Goal: Task Accomplishment & Management: Use online tool/utility

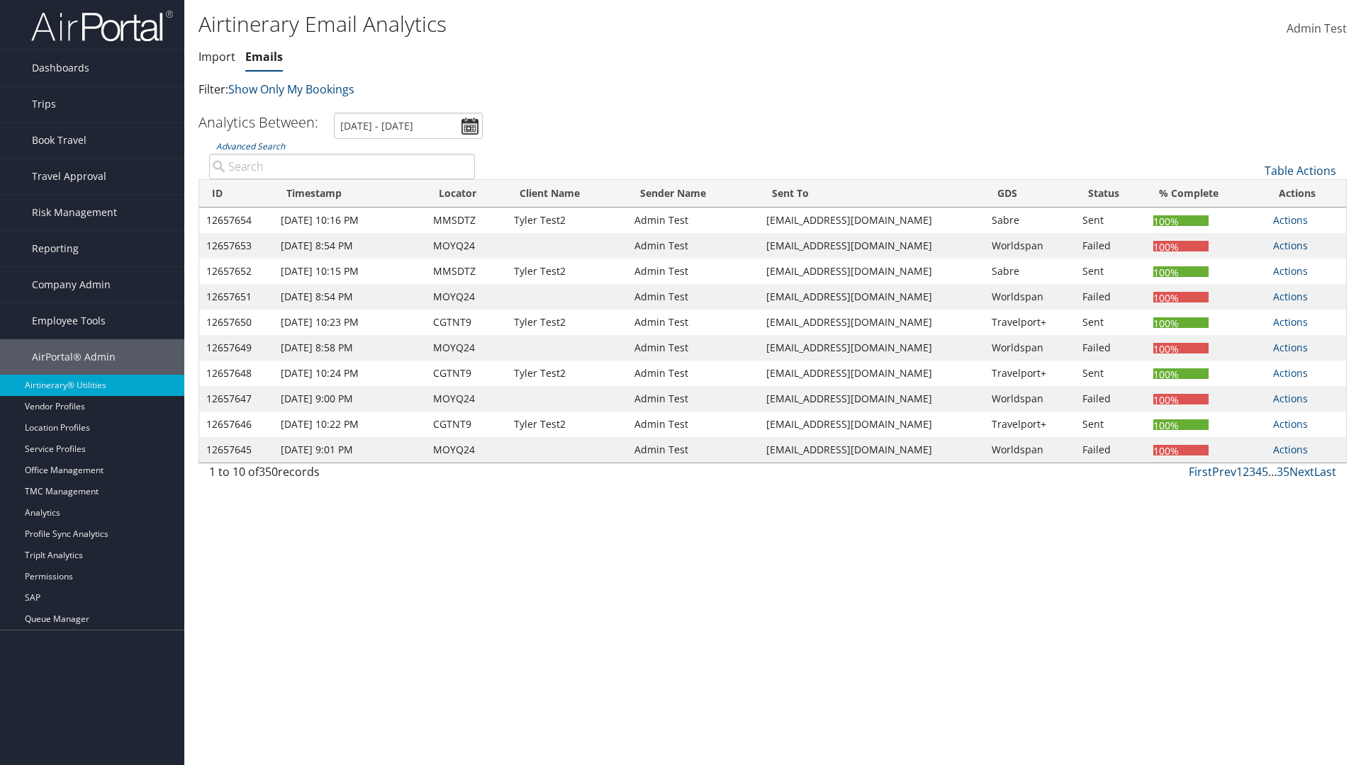
click at [264, 57] on link "Emails" at bounding box center [264, 57] width 38 height 16
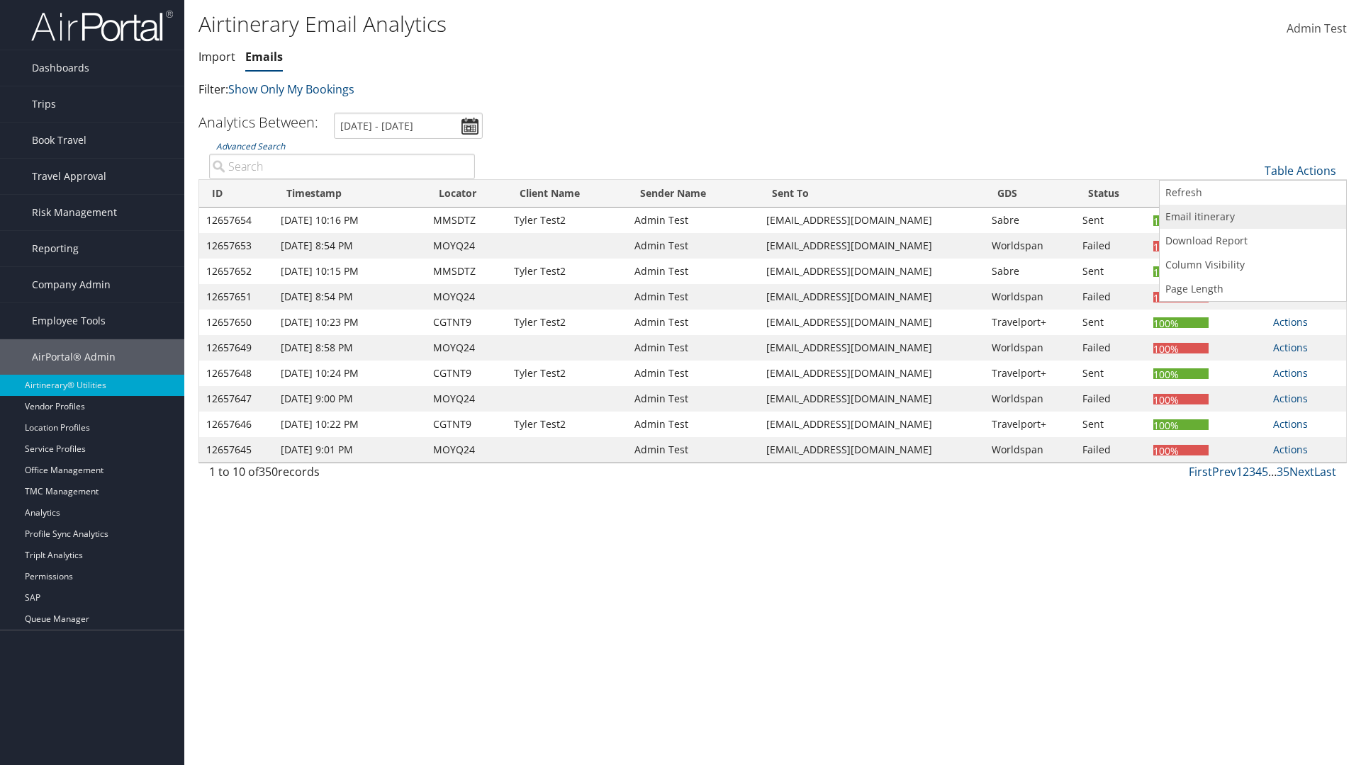
click at [1252, 217] on link "Email itinerary" at bounding box center [1252, 217] width 186 height 24
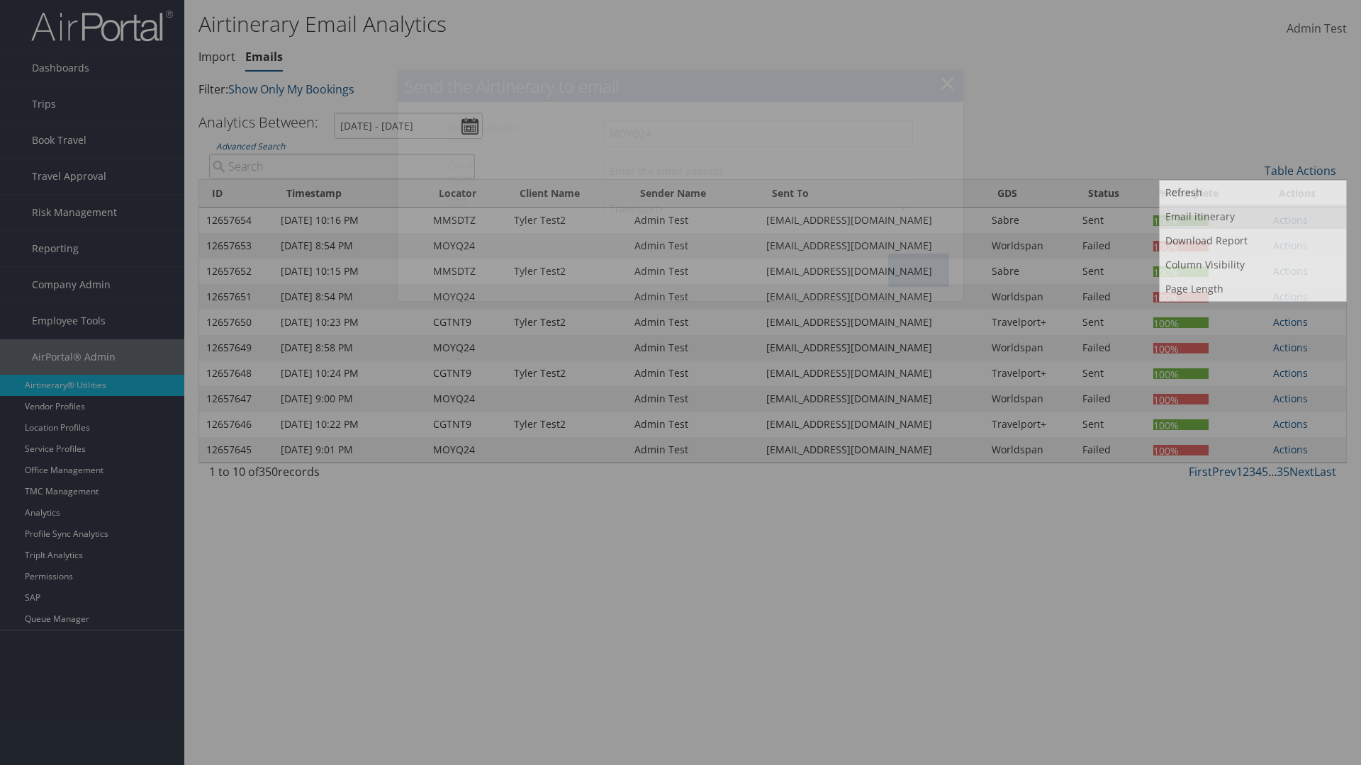
type input "MOYQ24"
type input "[EMAIL_ADDRESS][DOMAIN_NAME]"
select select "1P"
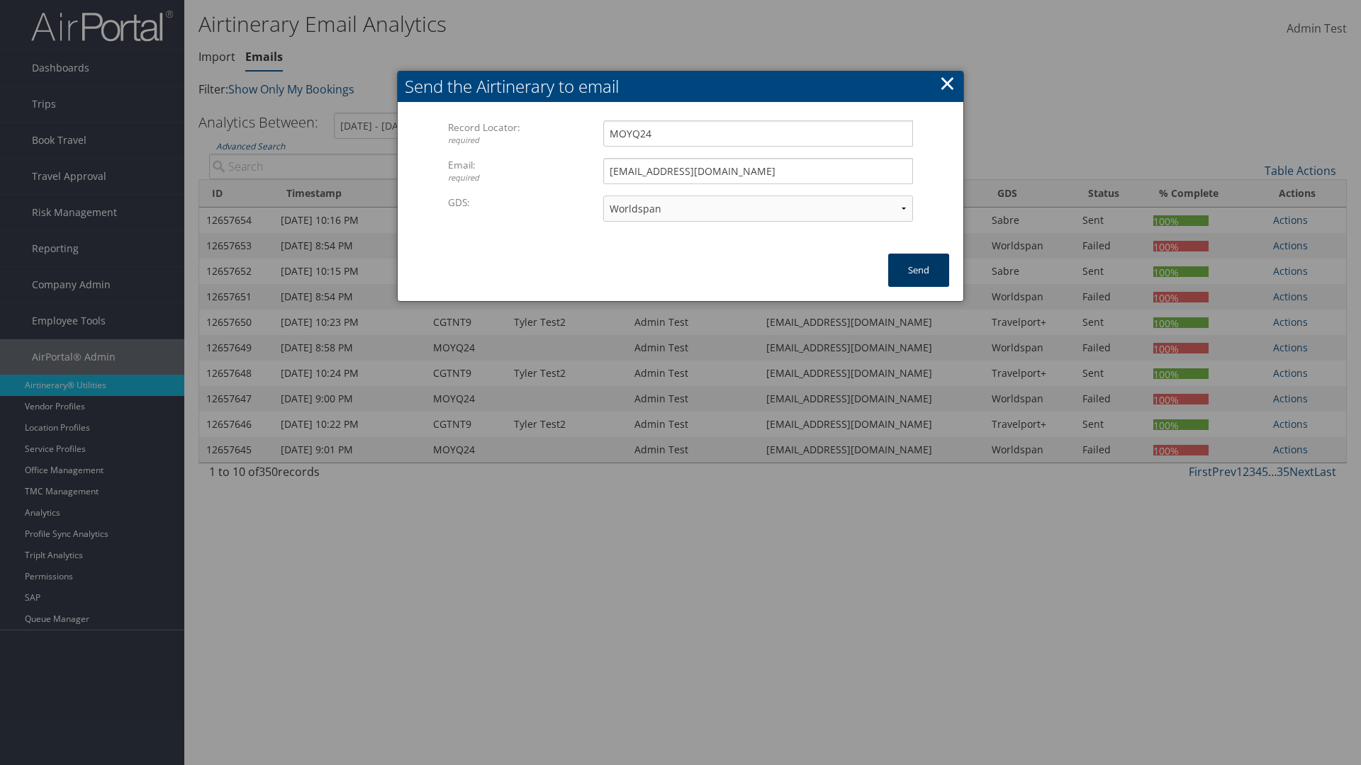
click at [918, 270] on button "Send" at bounding box center [918, 270] width 61 height 33
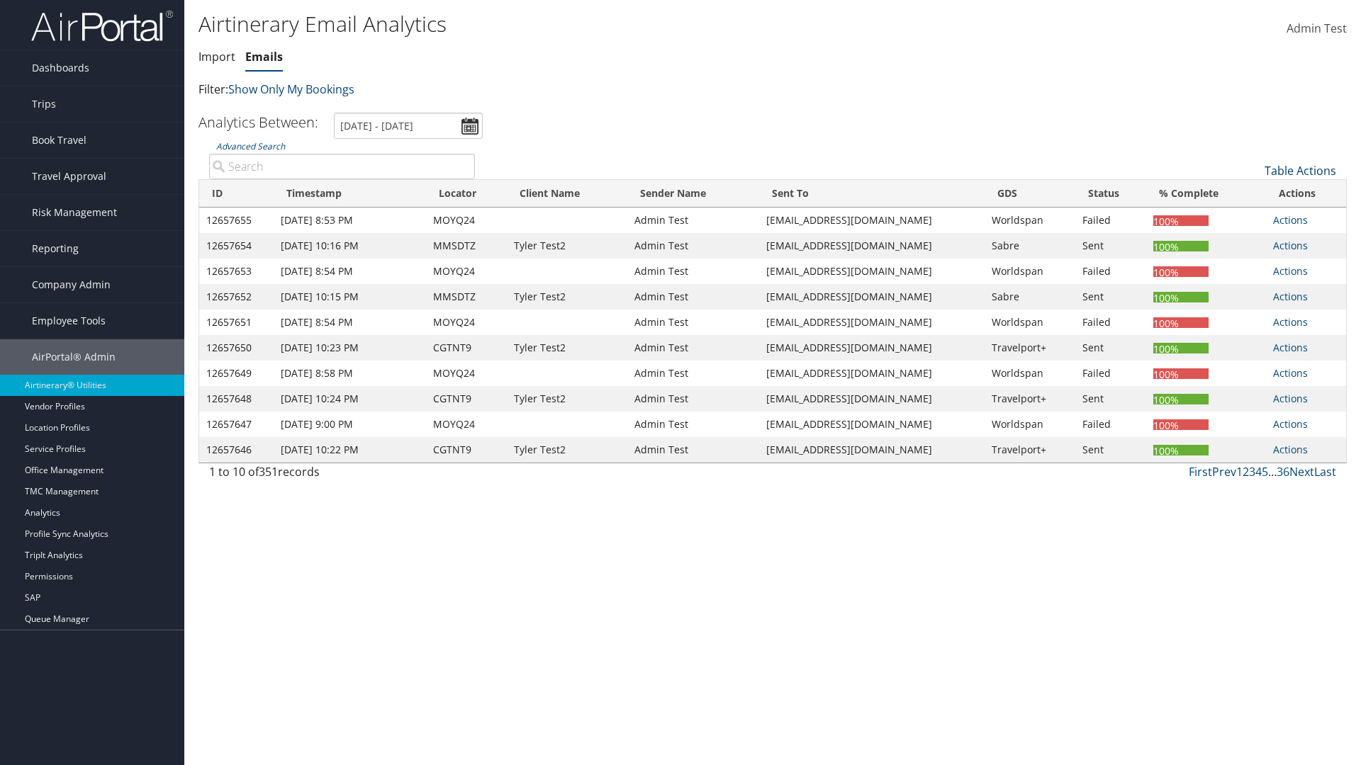
click at [1300, 171] on link "Table Actions" at bounding box center [1300, 171] width 72 height 16
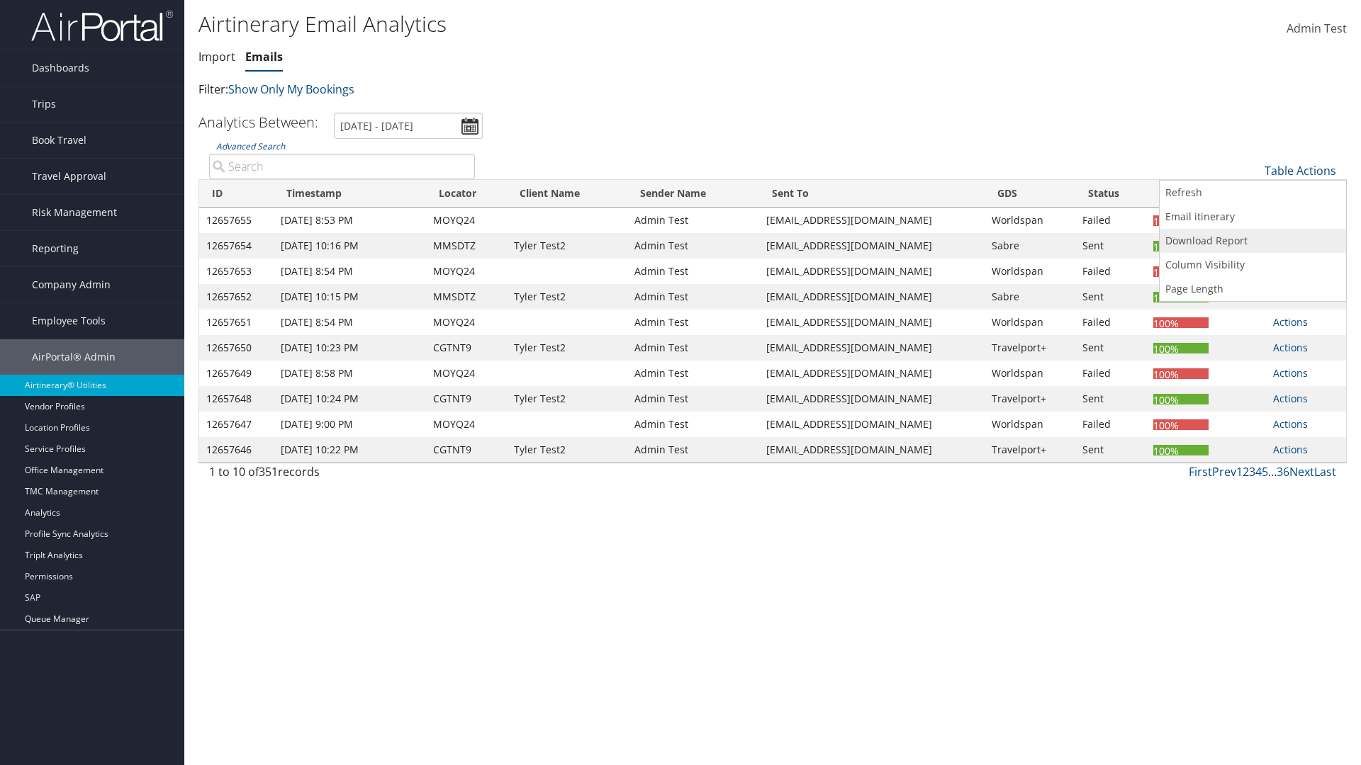
click at [1252, 241] on link "Download Report" at bounding box center [1252, 241] width 186 height 24
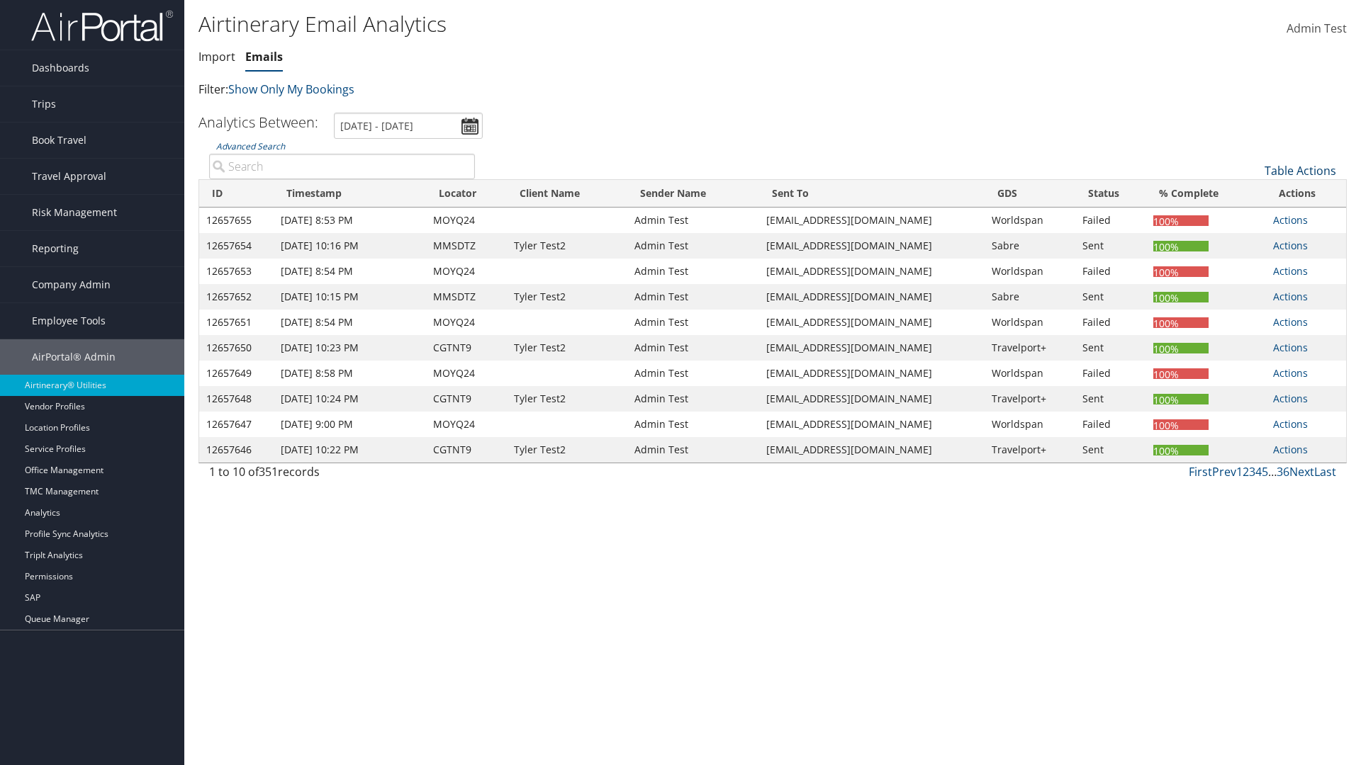
click at [1300, 171] on link "Table Actions" at bounding box center [1300, 171] width 72 height 16
click at [1252, 265] on link "Column Visibility" at bounding box center [1252, 265] width 186 height 24
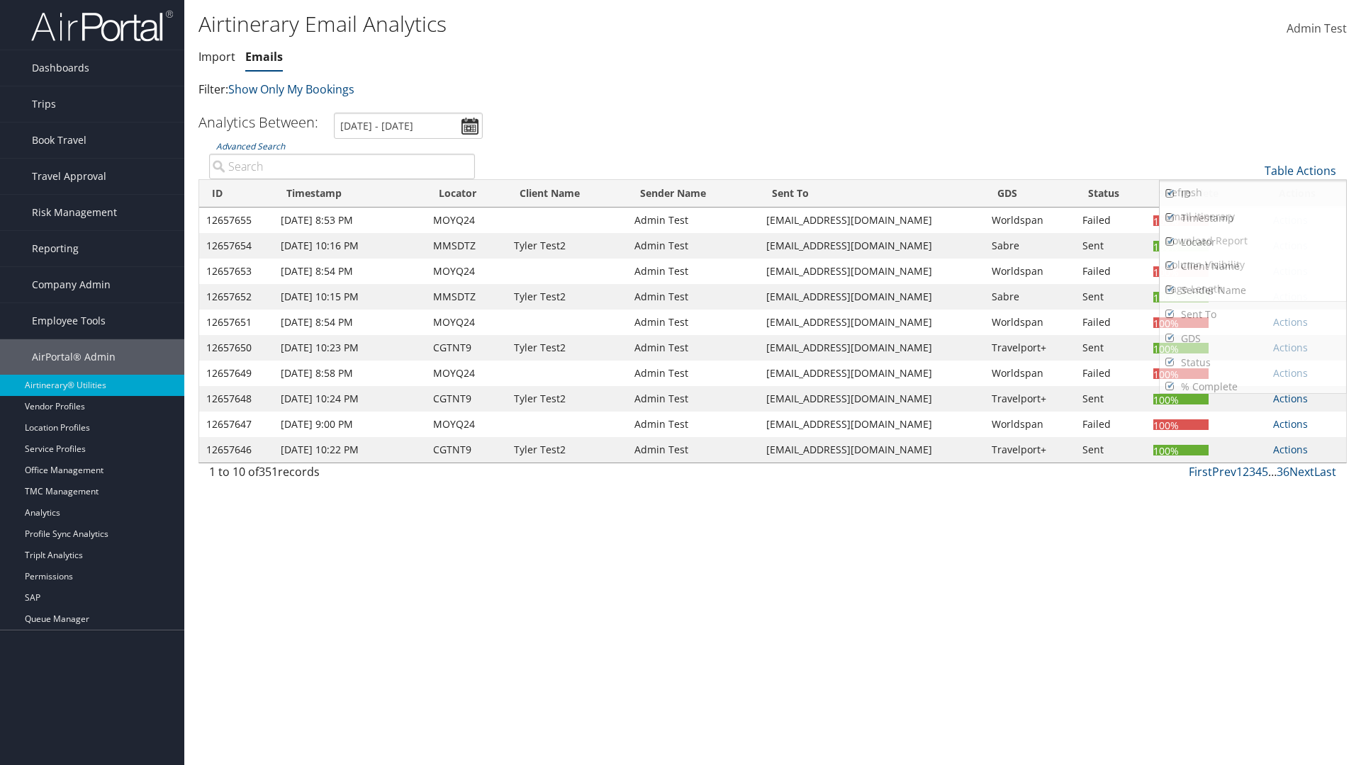
click at [1252, 194] on link "ID" at bounding box center [1252, 194] width 186 height 24
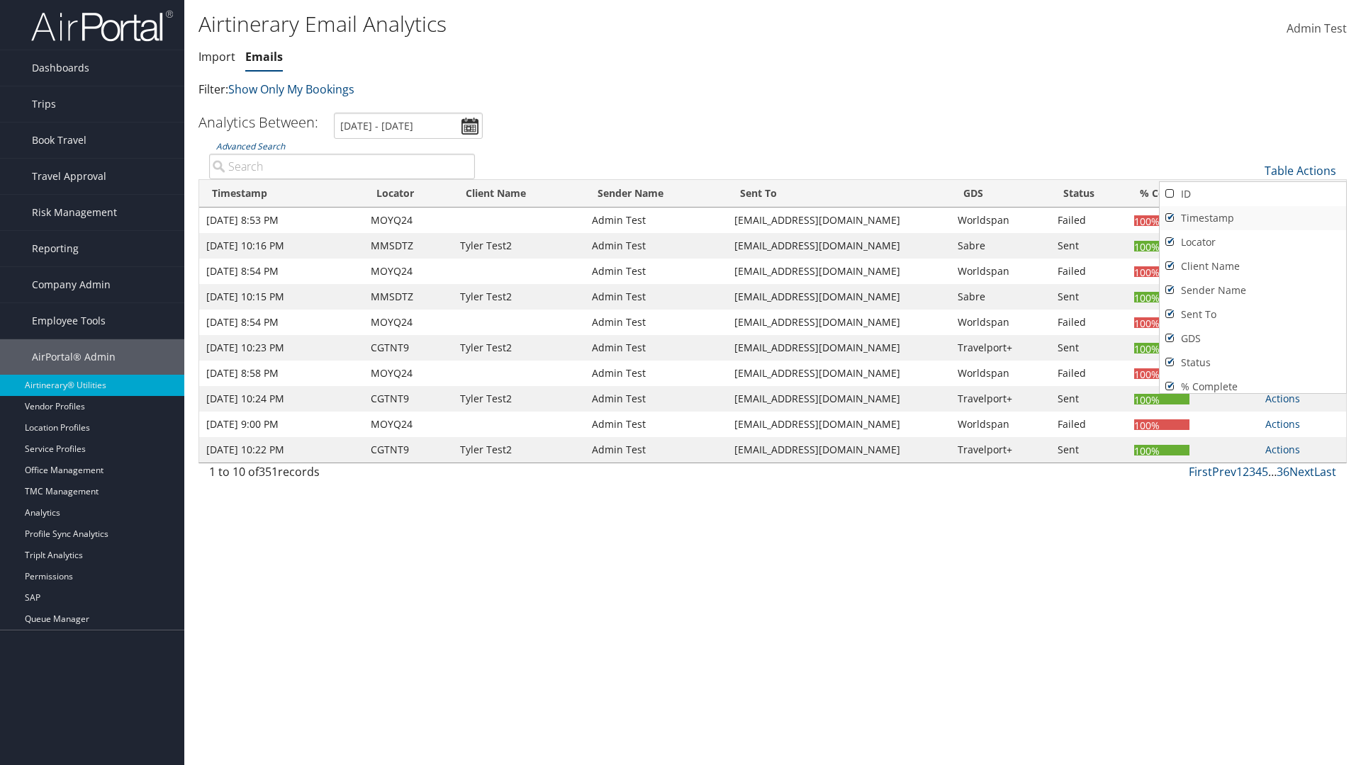
click at [1252, 218] on link "Timestamp" at bounding box center [1252, 218] width 186 height 24
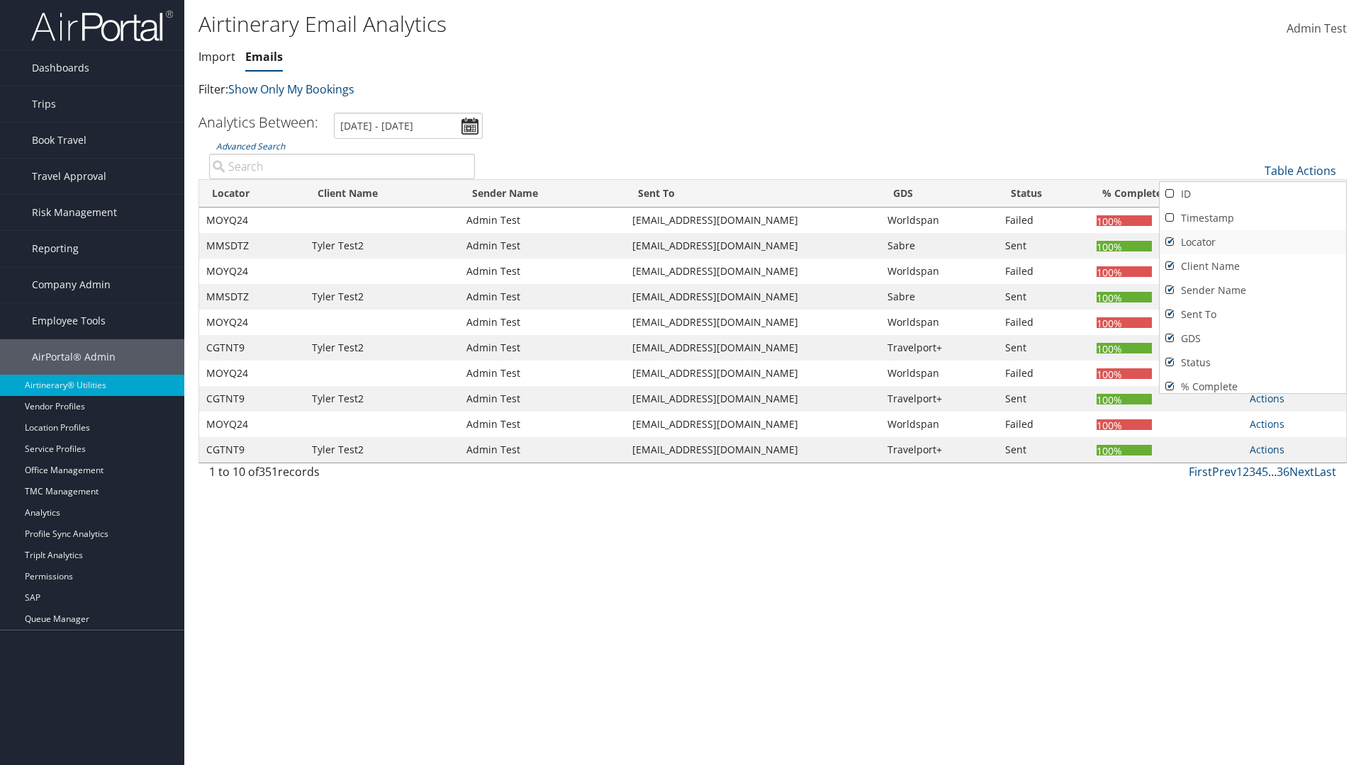
click at [1252, 242] on link "Locator" at bounding box center [1252, 242] width 186 height 24
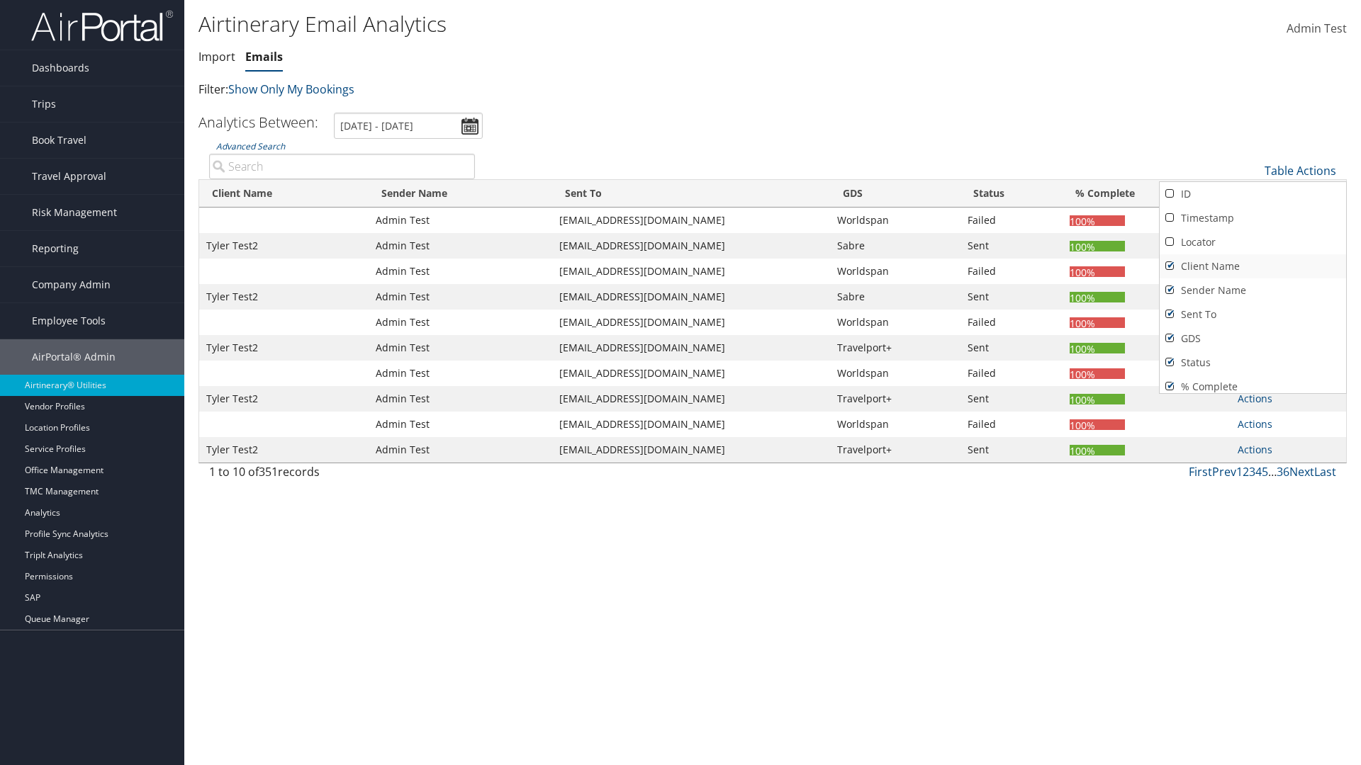
click at [1252, 266] on link "Client Name" at bounding box center [1252, 266] width 186 height 24
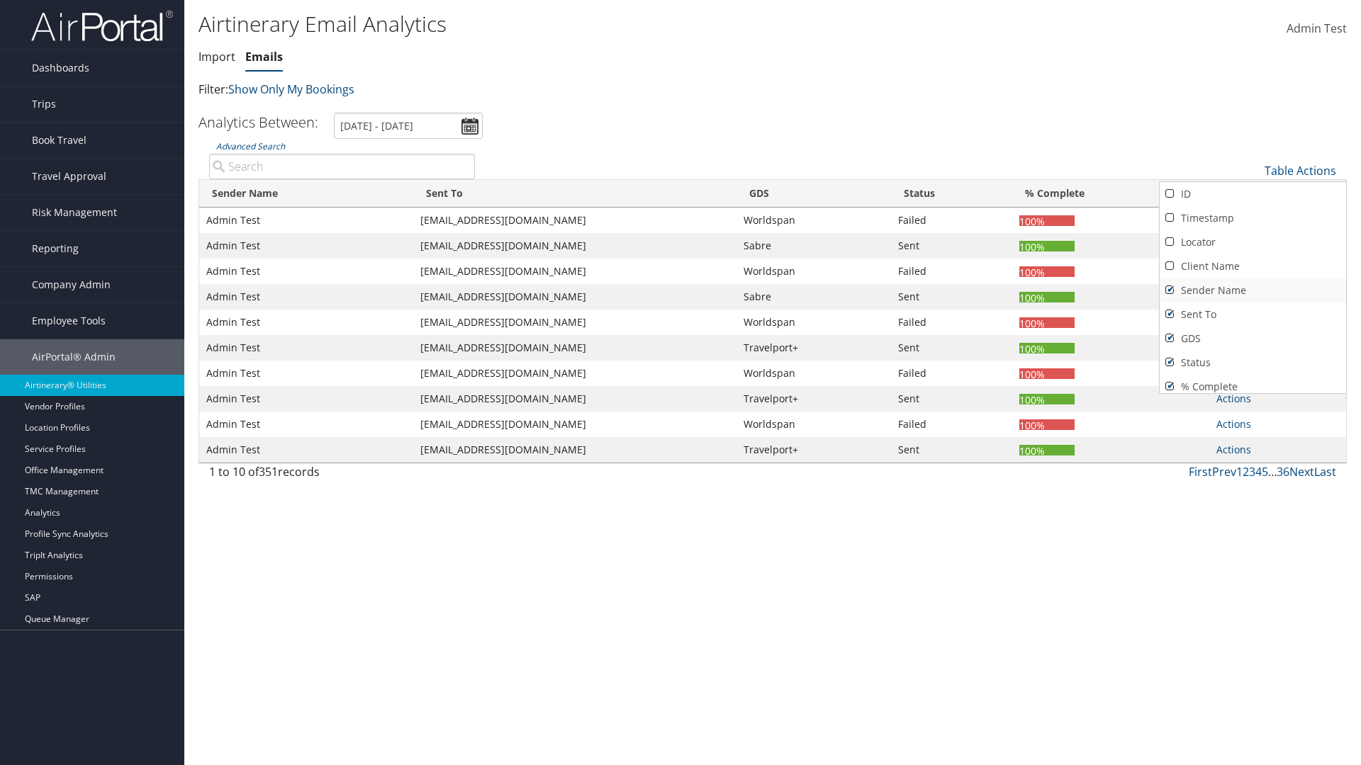
click at [1252, 291] on link "Sender Name" at bounding box center [1252, 291] width 186 height 24
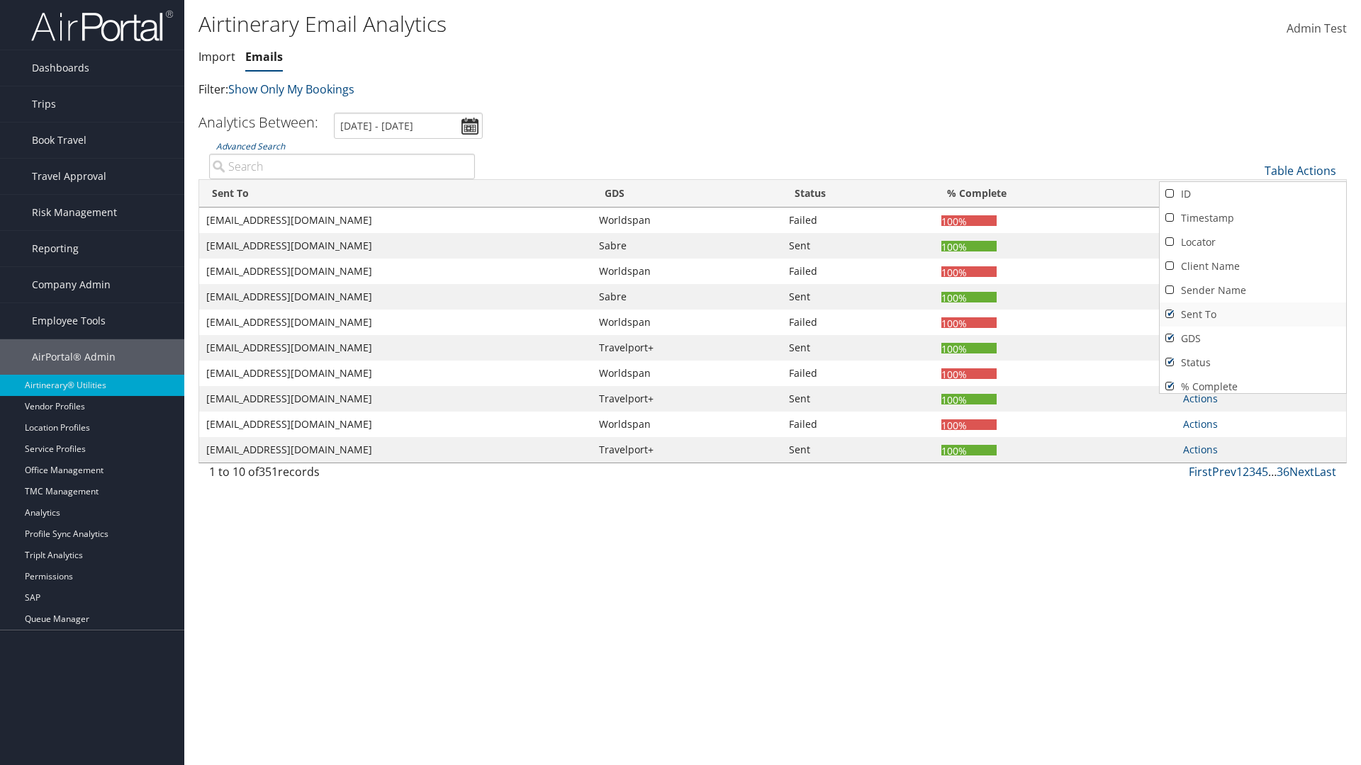
click at [1252, 315] on link "Sent To" at bounding box center [1252, 315] width 186 height 24
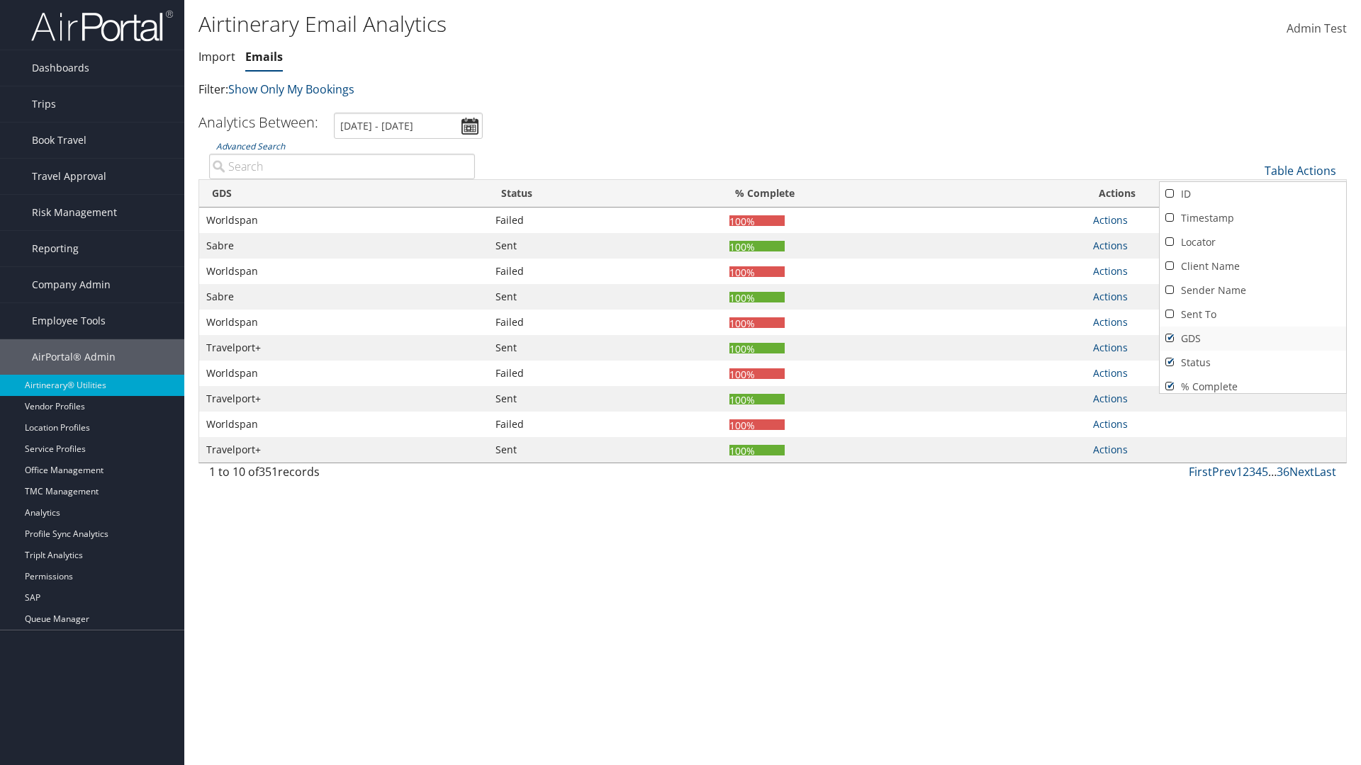
click at [1252, 339] on link "GDS" at bounding box center [1252, 339] width 186 height 24
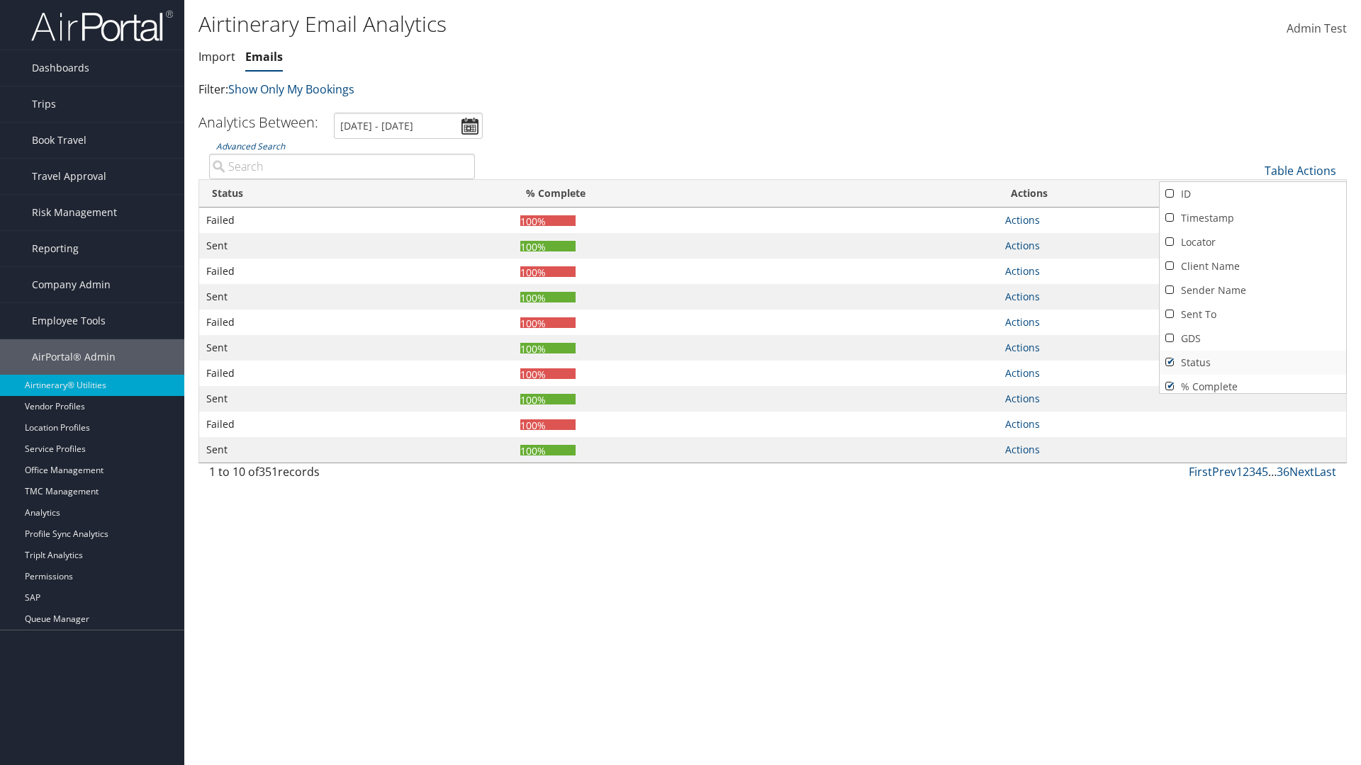
click at [1252, 363] on link "Status" at bounding box center [1252, 363] width 186 height 24
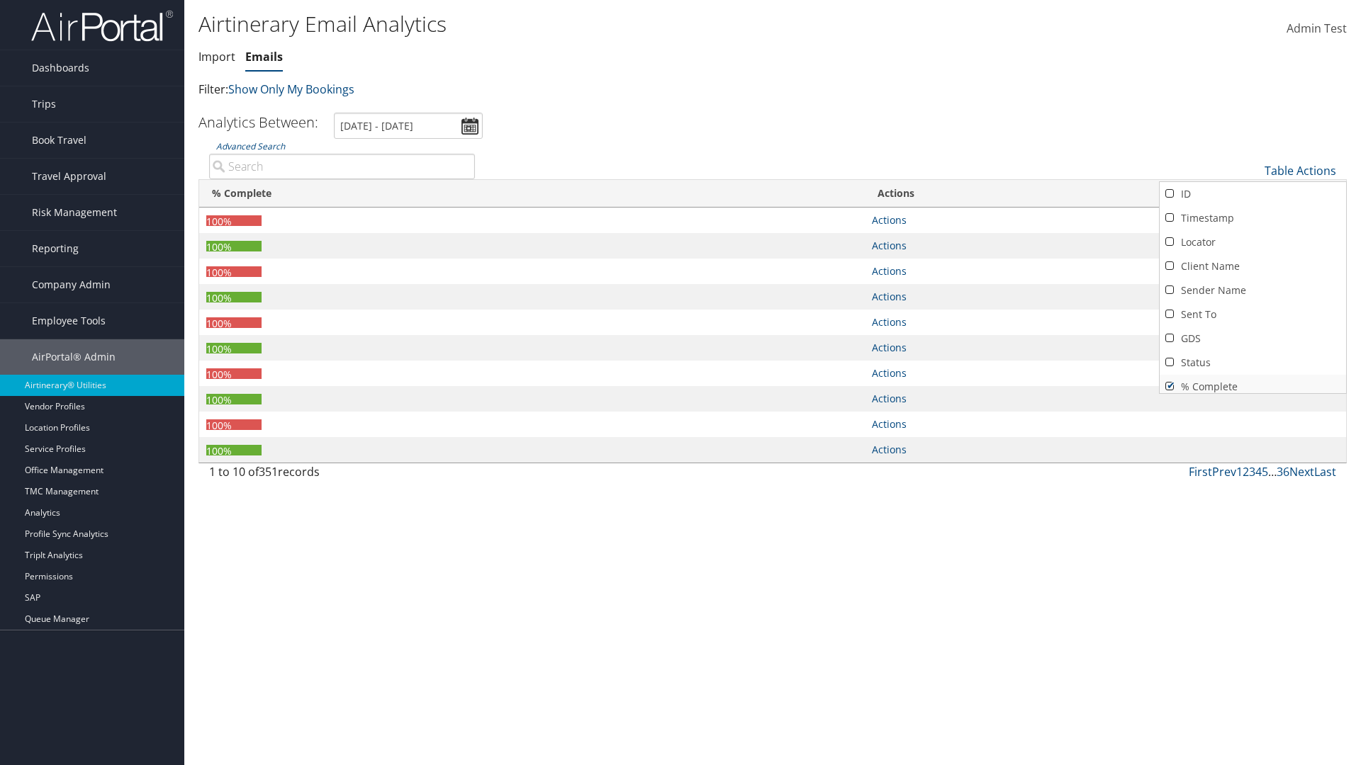
click at [1252, 381] on link "% Complete" at bounding box center [1252, 387] width 186 height 24
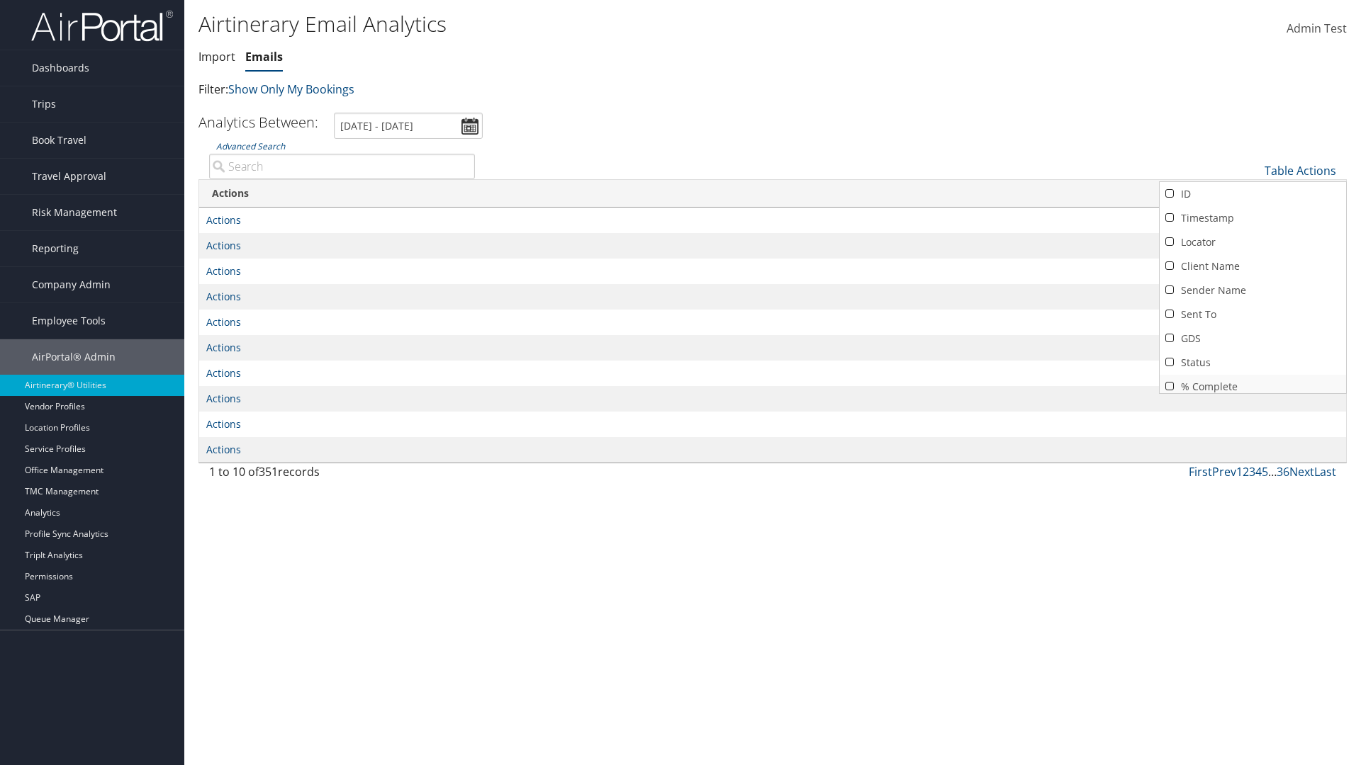
scroll to position [6, 0]
click at [680, 383] on div at bounding box center [680, 382] width 1361 height 765
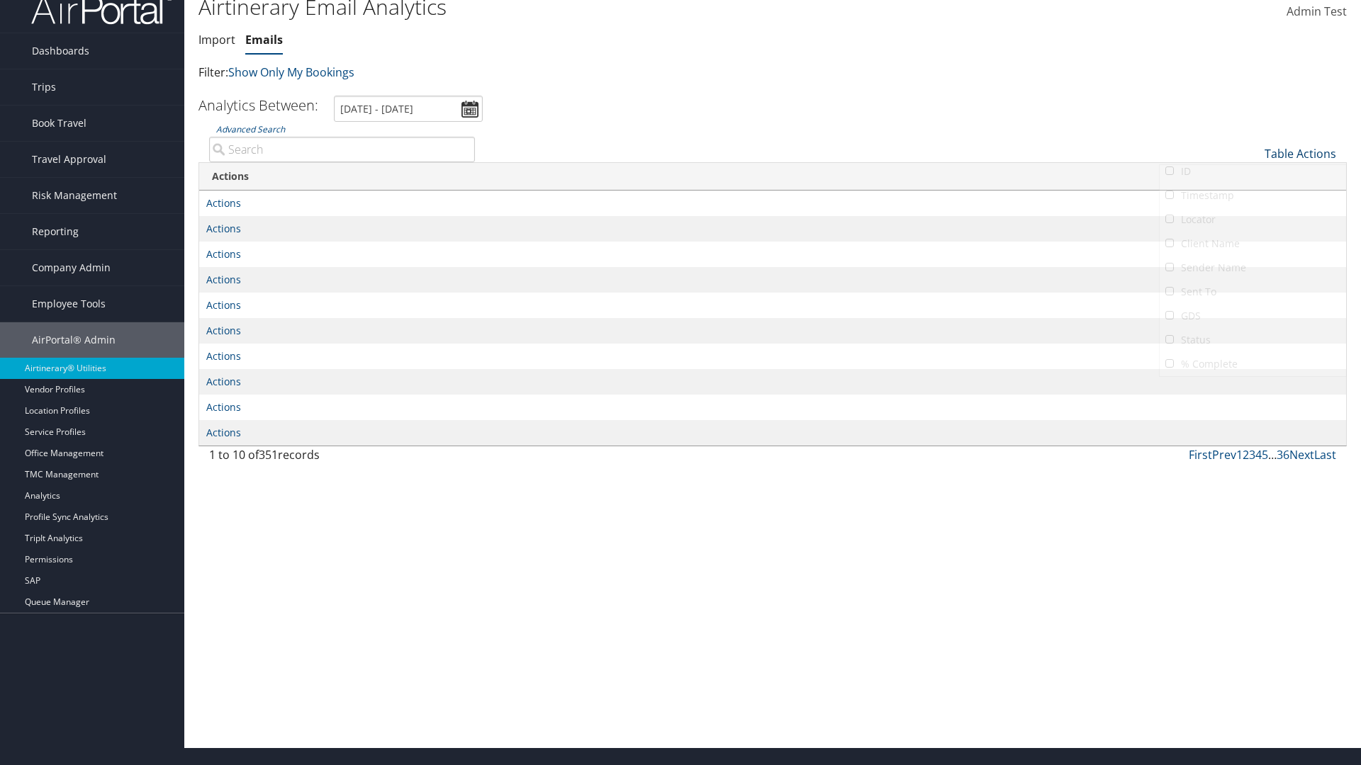
click at [1300, 154] on link "Table Actions" at bounding box center [1300, 154] width 72 height 16
click at [1252, 248] on link "Column Visibility" at bounding box center [1252, 248] width 186 height 24
click at [1252, 177] on link "ID" at bounding box center [1252, 177] width 186 height 24
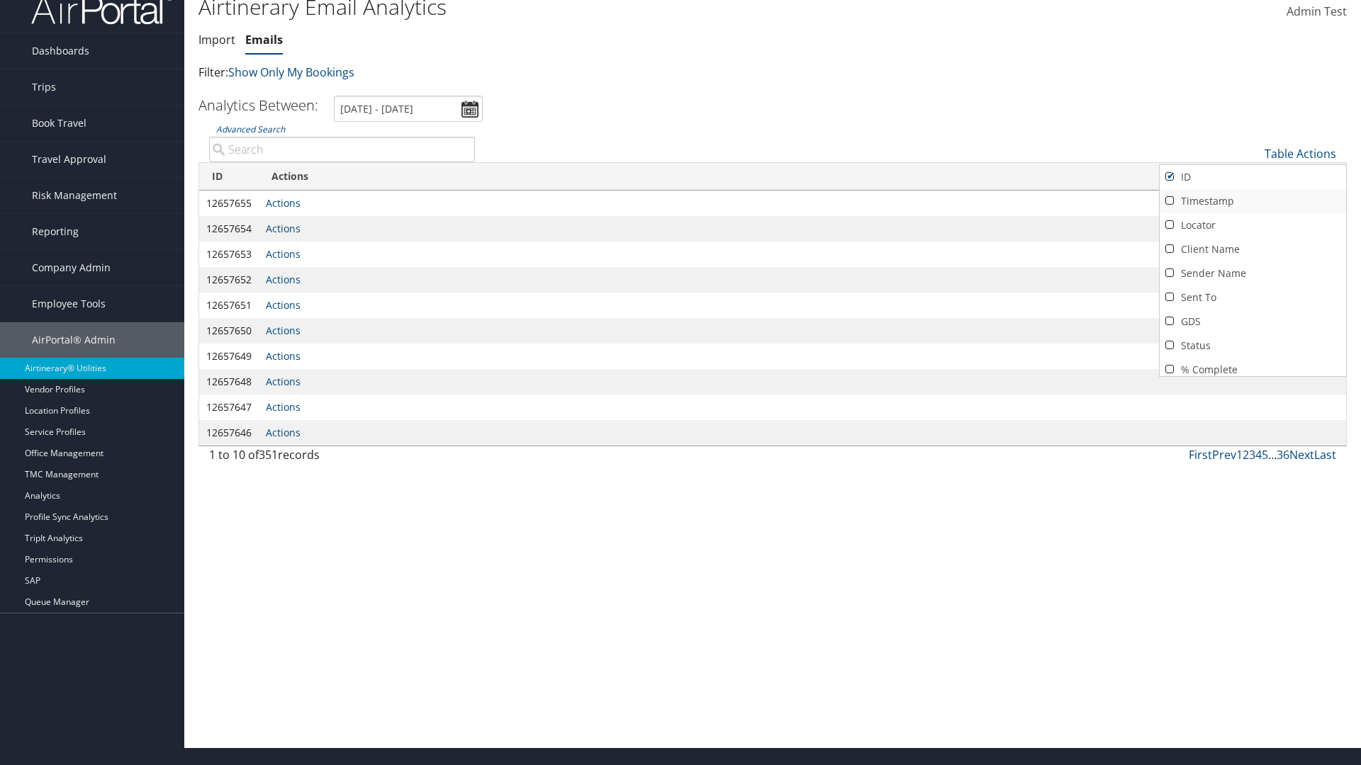
click at [1252, 201] on link "Timestamp" at bounding box center [1252, 201] width 186 height 24
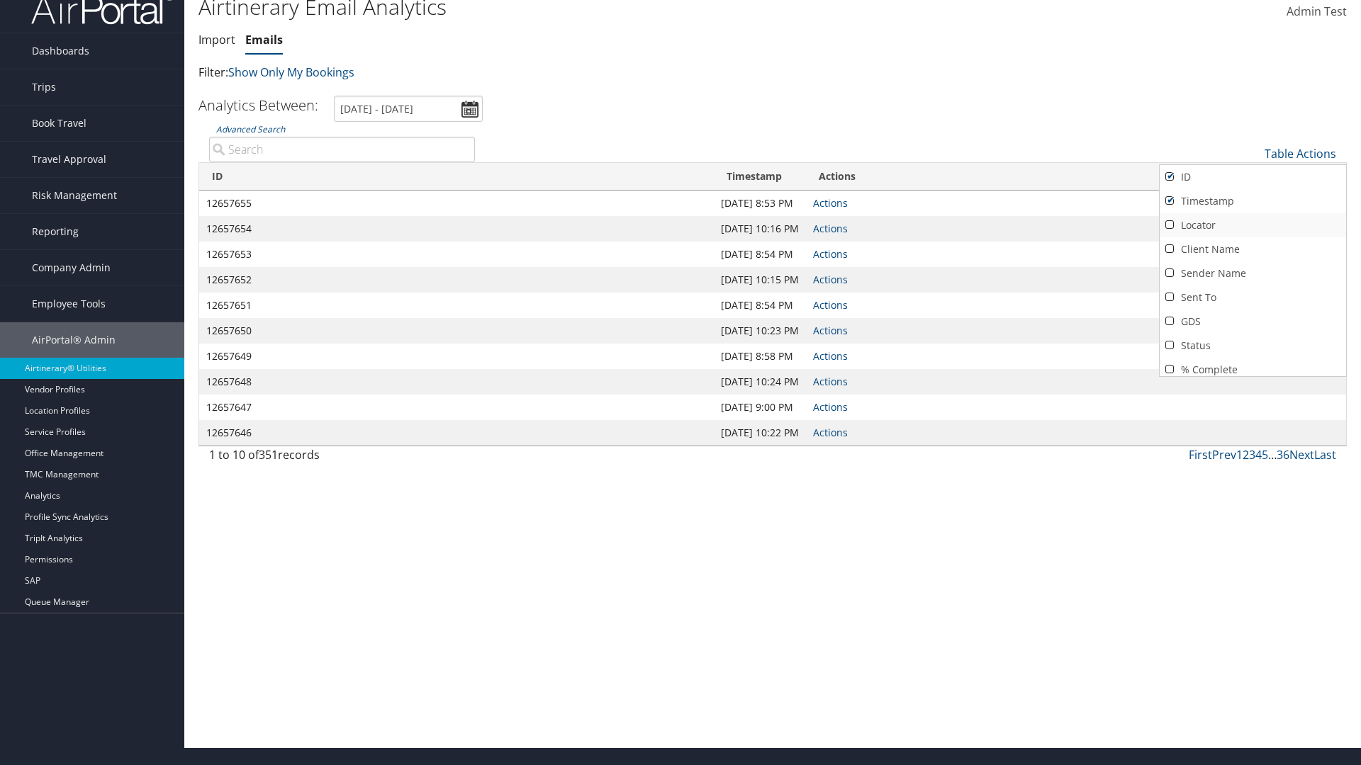
click at [1252, 225] on link "Locator" at bounding box center [1252, 225] width 186 height 24
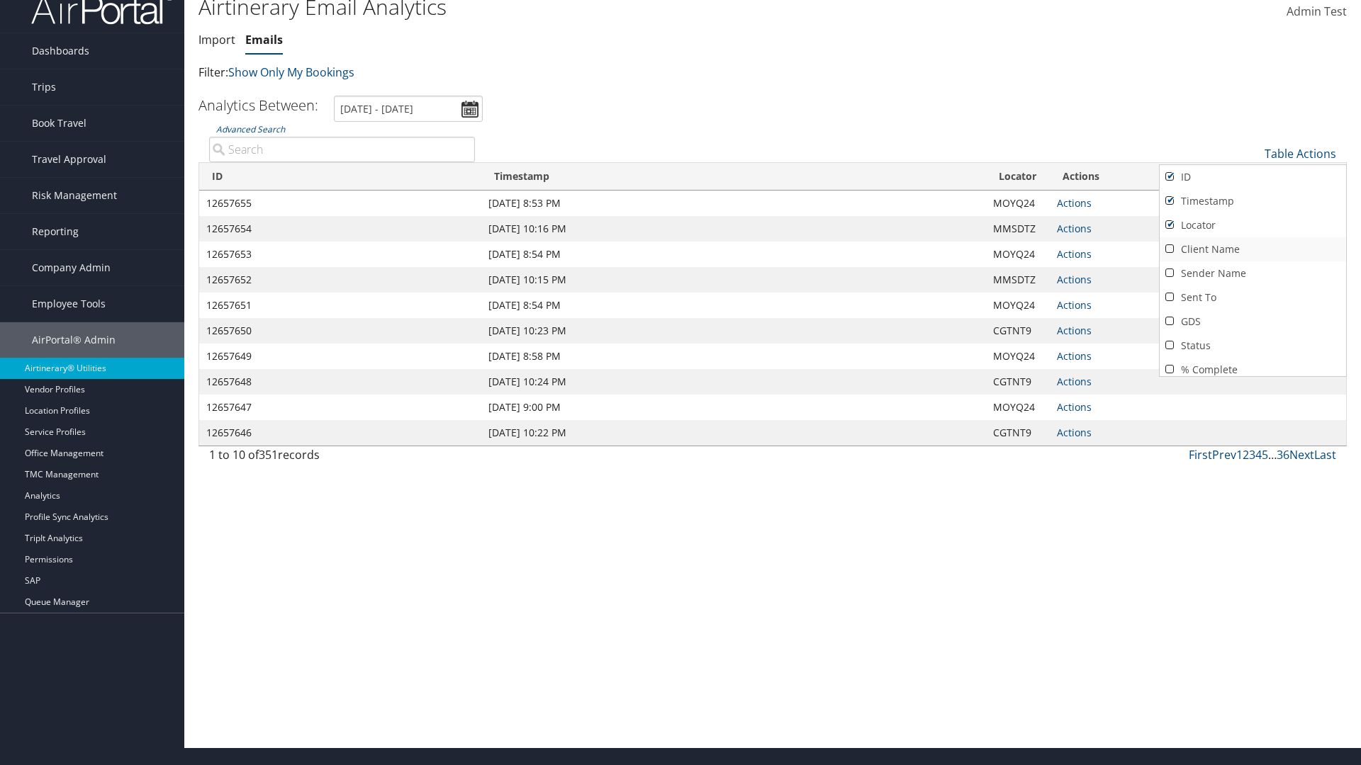
click at [1252, 249] on link "Client Name" at bounding box center [1252, 249] width 186 height 24
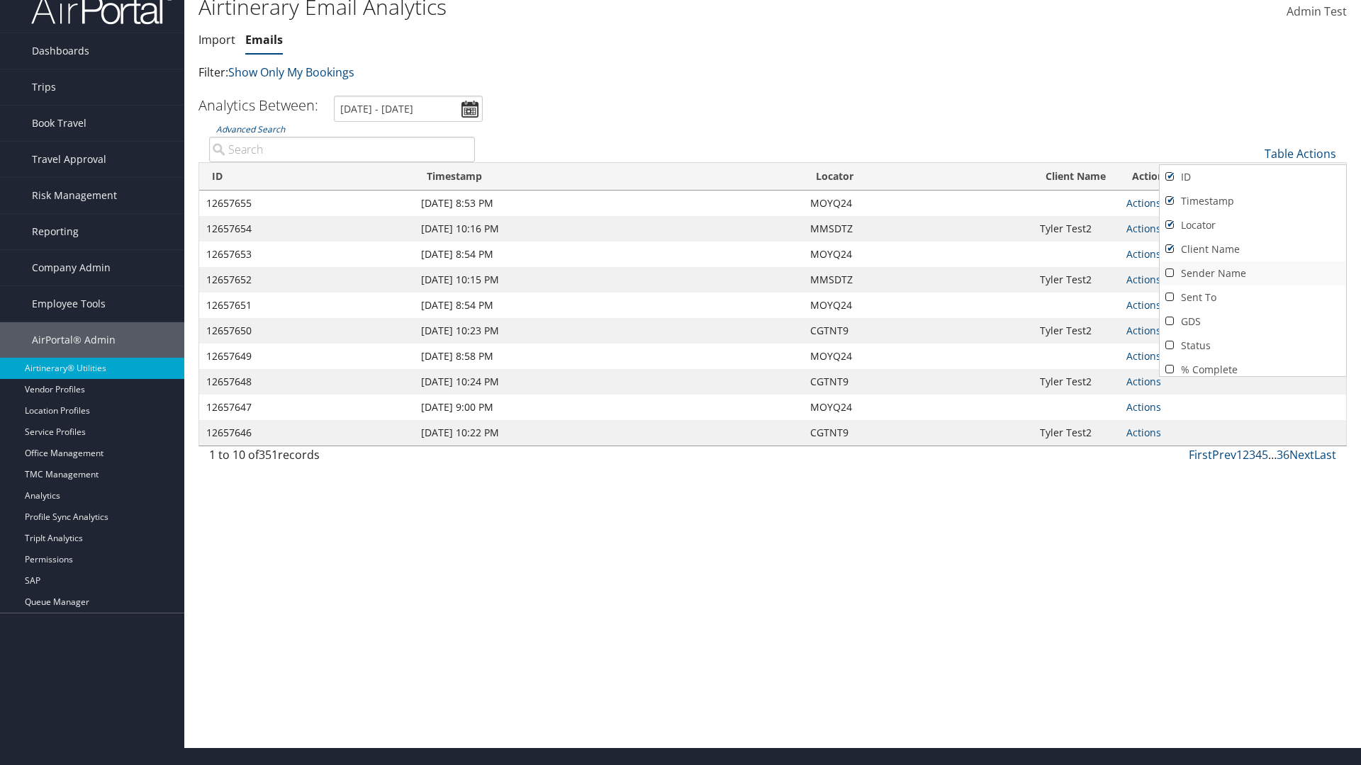
click at [1252, 274] on link "Sender Name" at bounding box center [1252, 274] width 186 height 24
